Goal: Check status

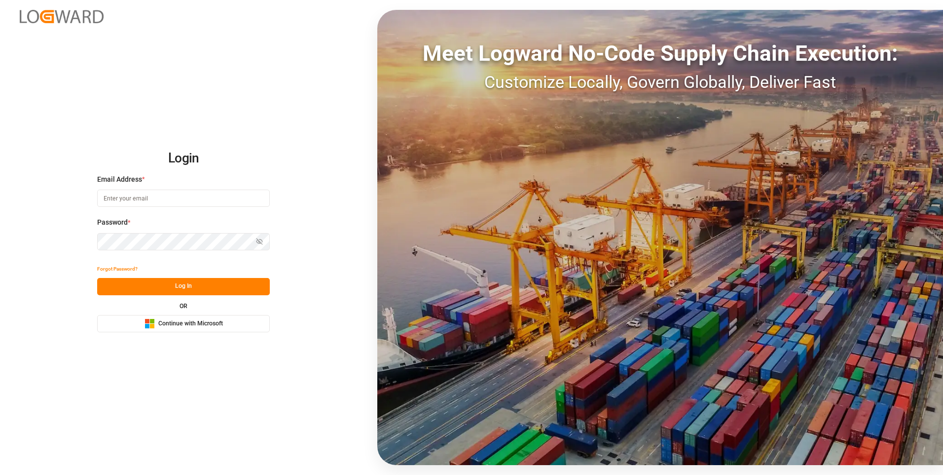
type input "[EMAIL_ADDRESS][DOMAIN_NAME]"
click at [160, 282] on button "Log In" at bounding box center [183, 286] width 173 height 17
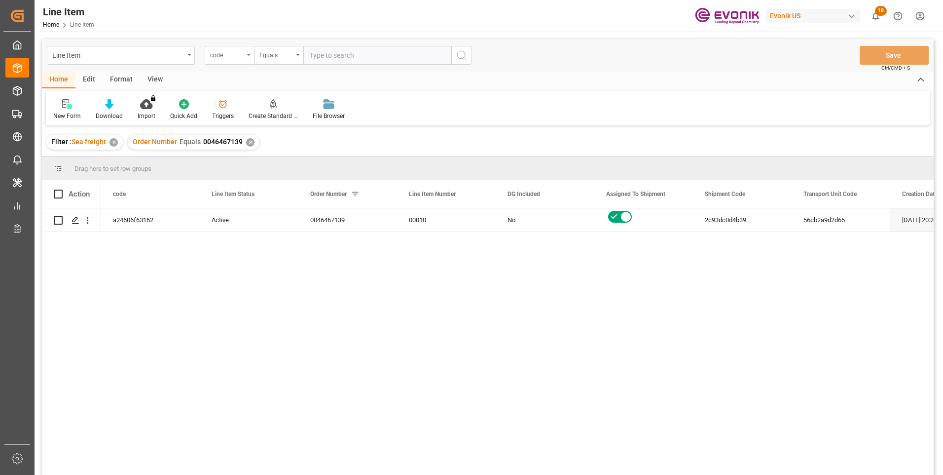
click at [247, 57] on div "code" at bounding box center [229, 55] width 49 height 19
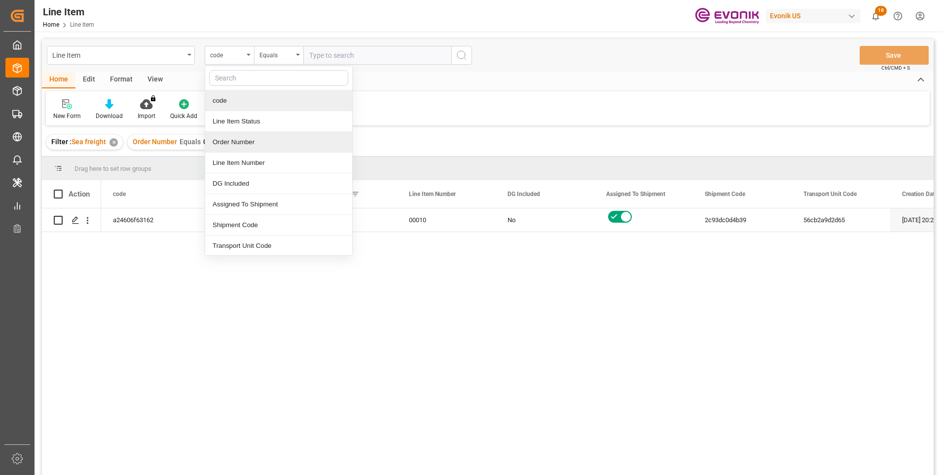
click at [234, 145] on div "Order Number" at bounding box center [278, 142] width 147 height 21
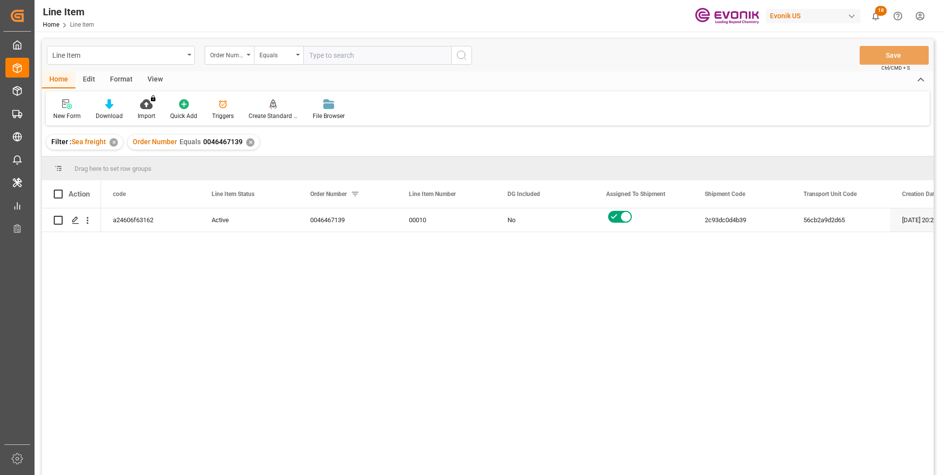
click at [313, 52] on input "text" at bounding box center [377, 55] width 148 height 19
paste input "2007102470"
type input "2007102470"
click at [464, 58] on icon "search button" at bounding box center [462, 55] width 12 height 12
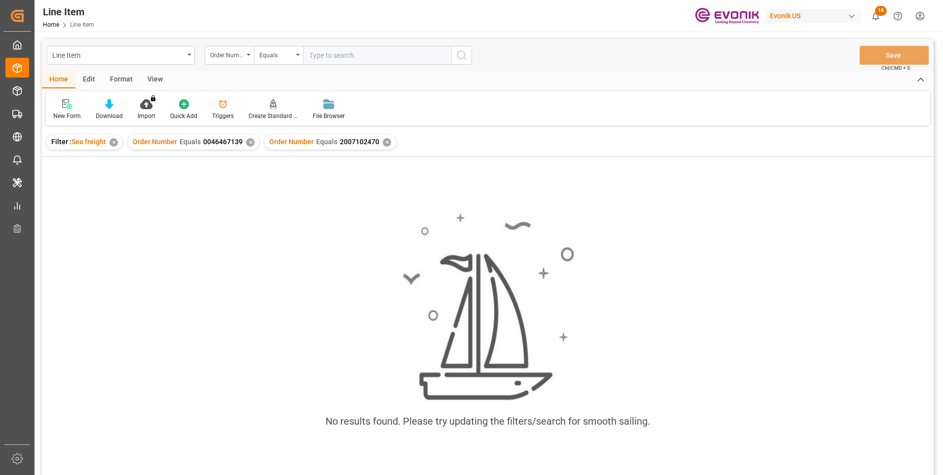
click at [249, 142] on div "✕" at bounding box center [250, 142] width 8 height 8
